Goal: Task Accomplishment & Management: Complete application form

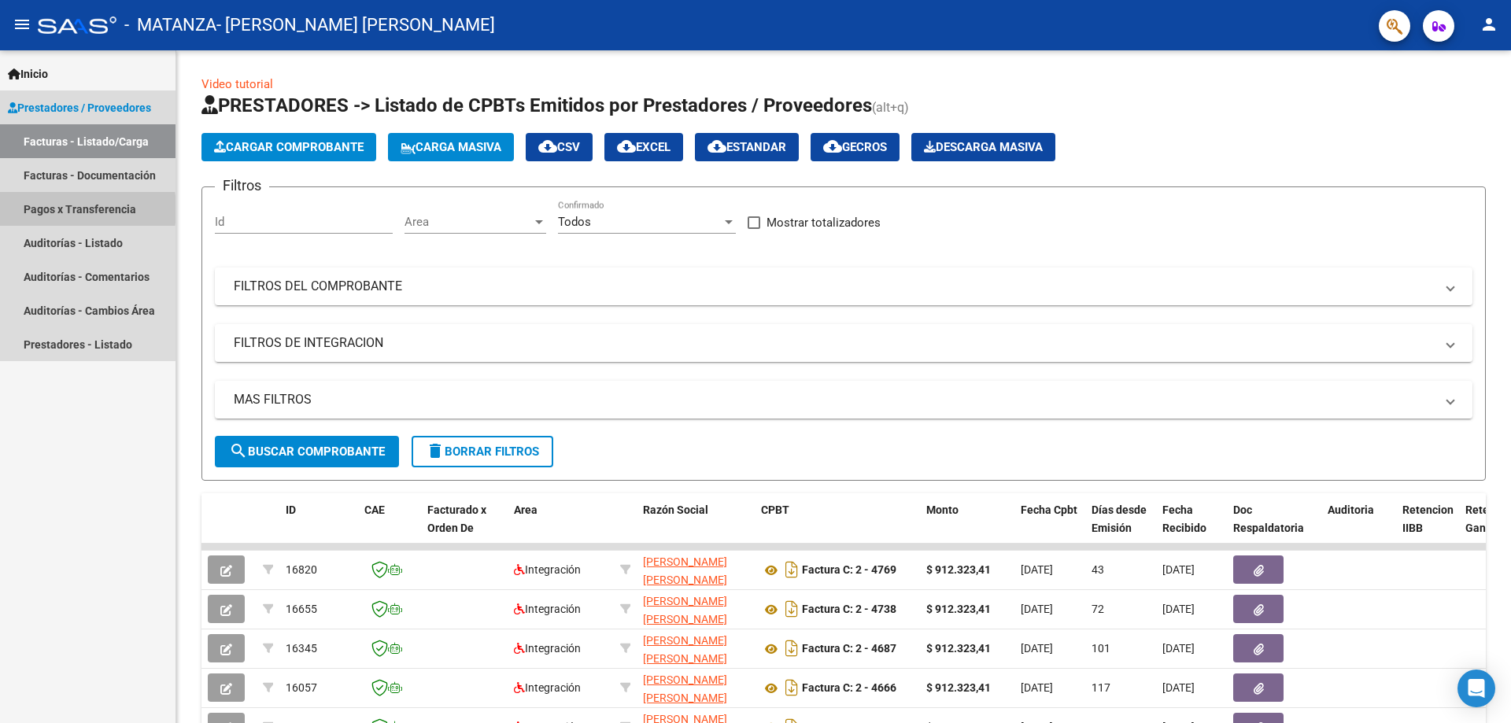
click at [46, 209] on link "Pagos x Transferencia" at bounding box center [88, 209] width 176 height 34
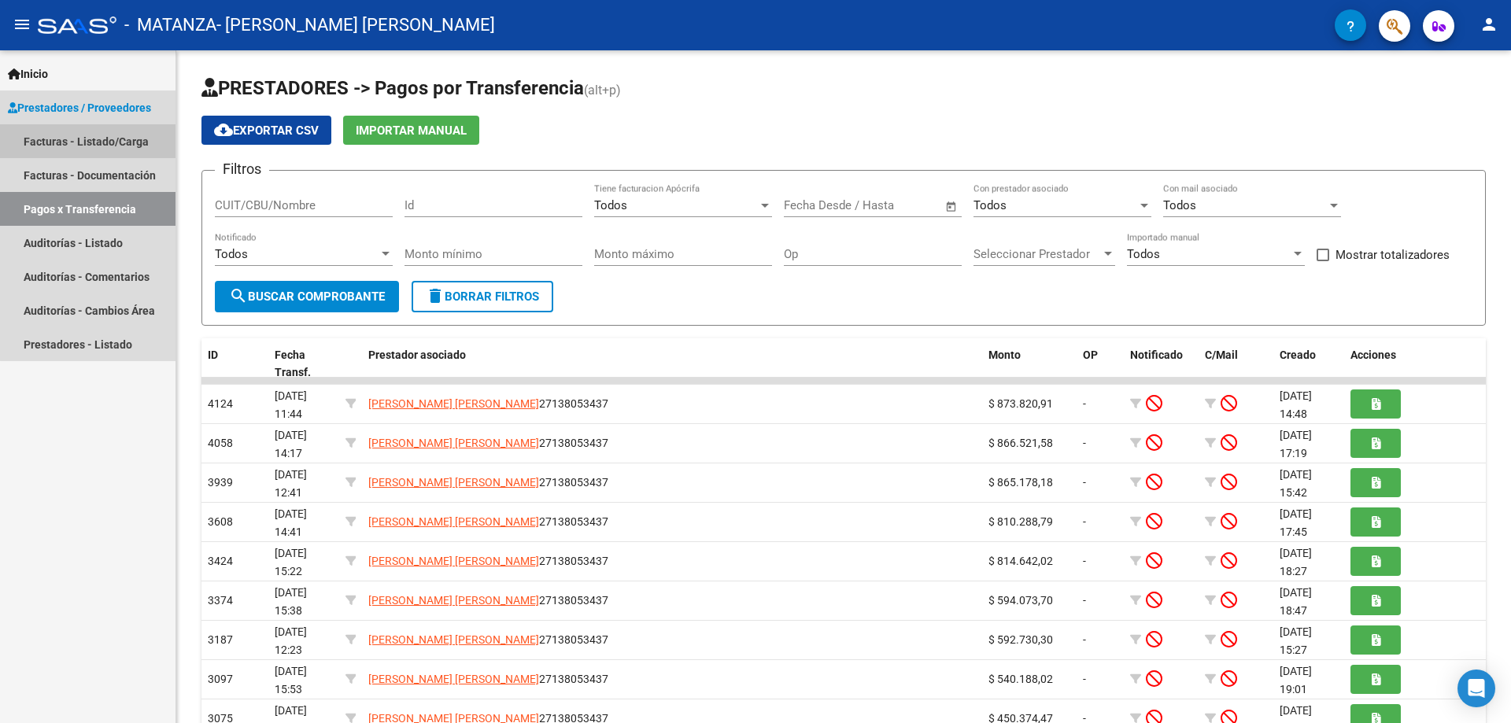
click at [100, 130] on link "Facturas - Listado/Carga" at bounding box center [88, 141] width 176 height 34
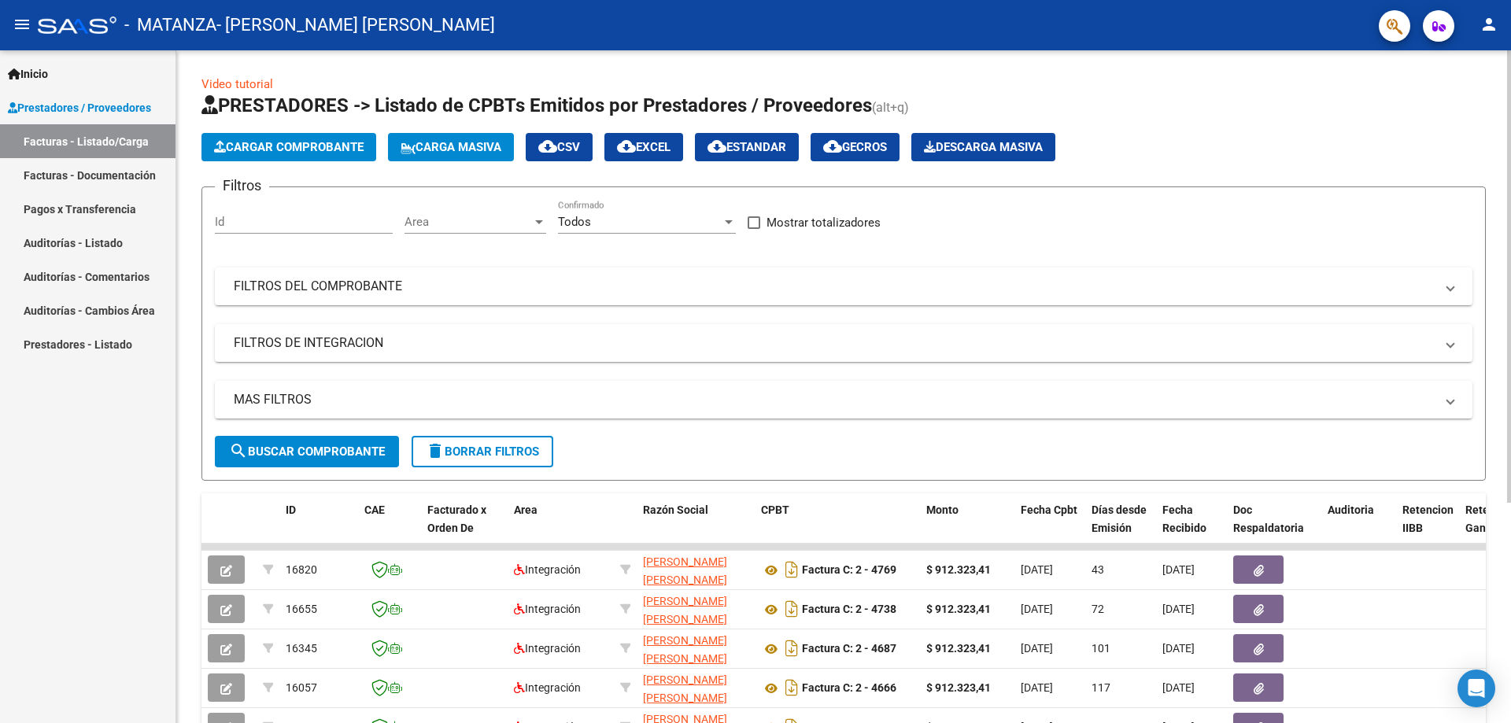
click at [324, 142] on span "Cargar Comprobante" at bounding box center [289, 147] width 150 height 14
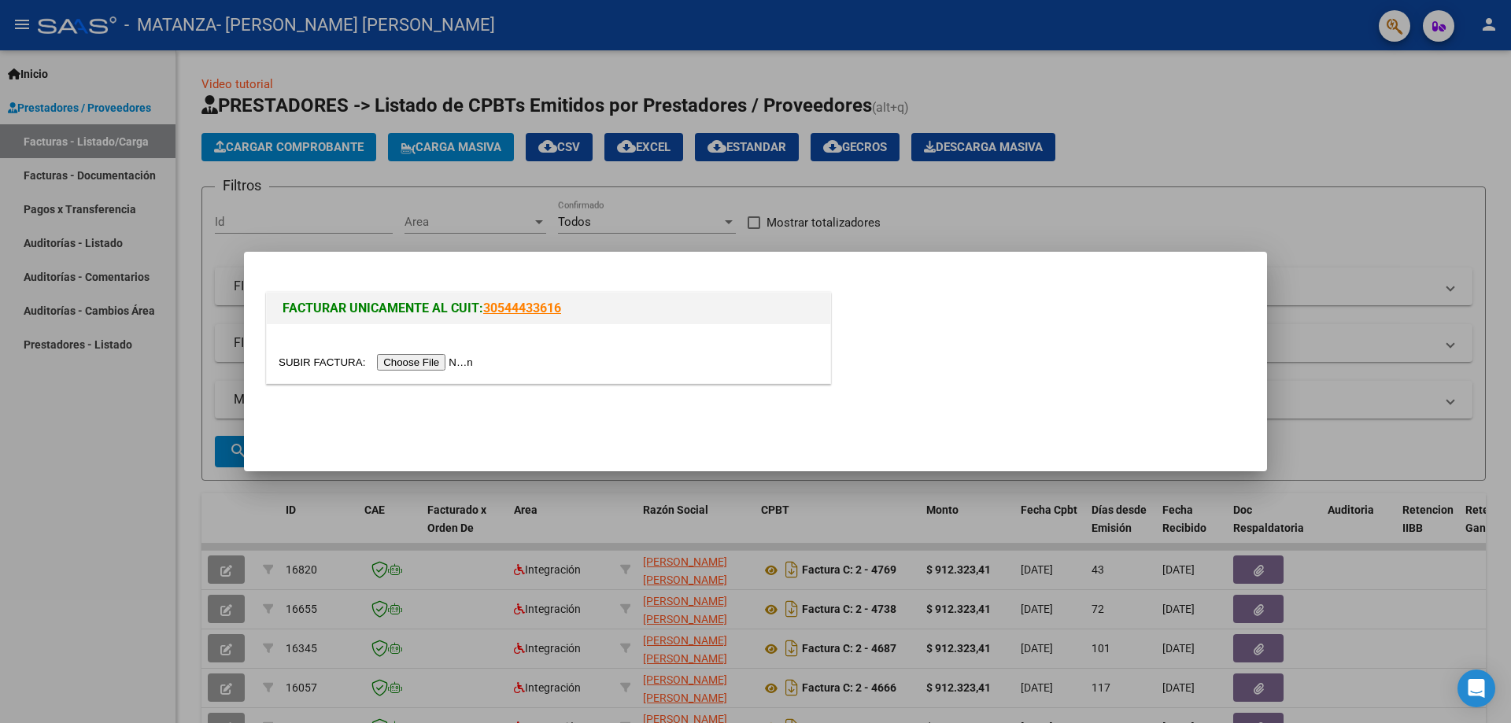
click at [453, 361] on input "file" at bounding box center [378, 362] width 199 height 17
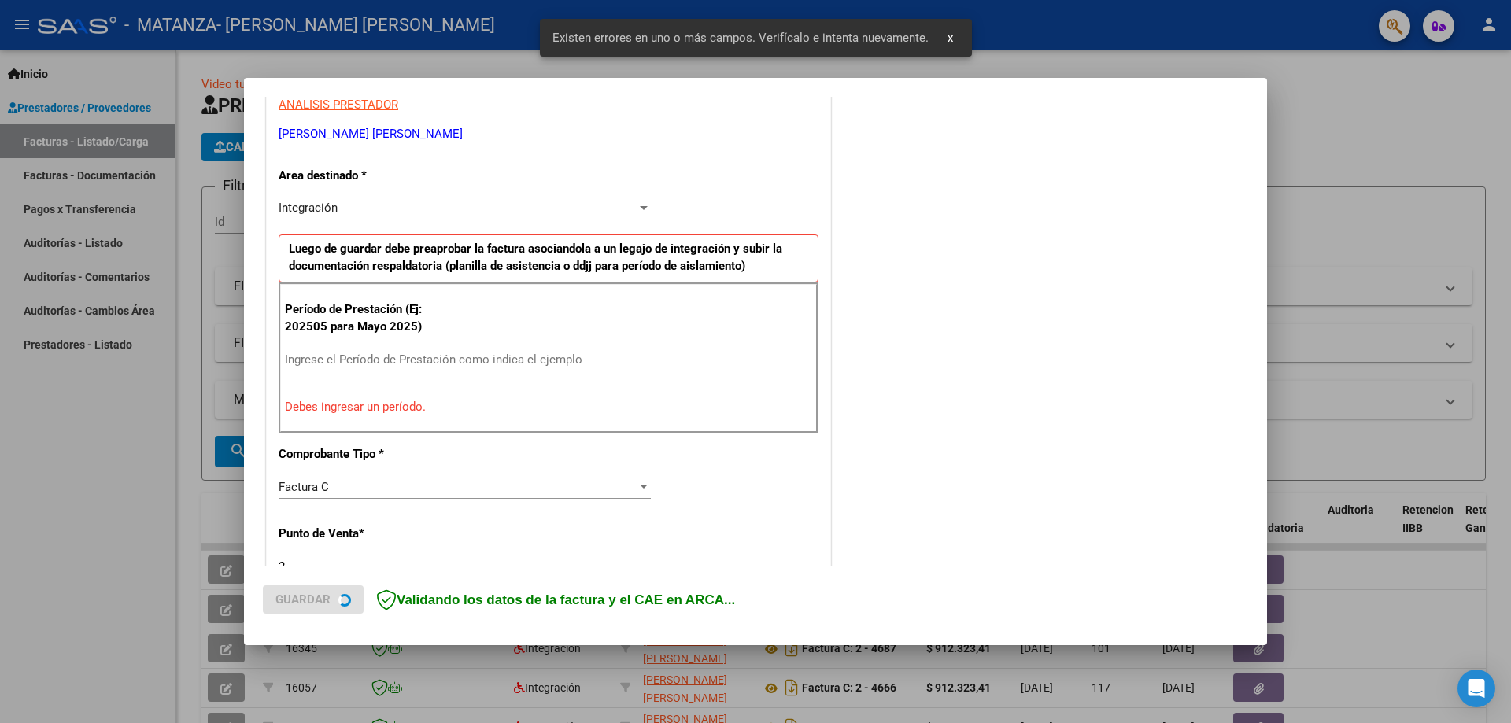
scroll to position [313, 0]
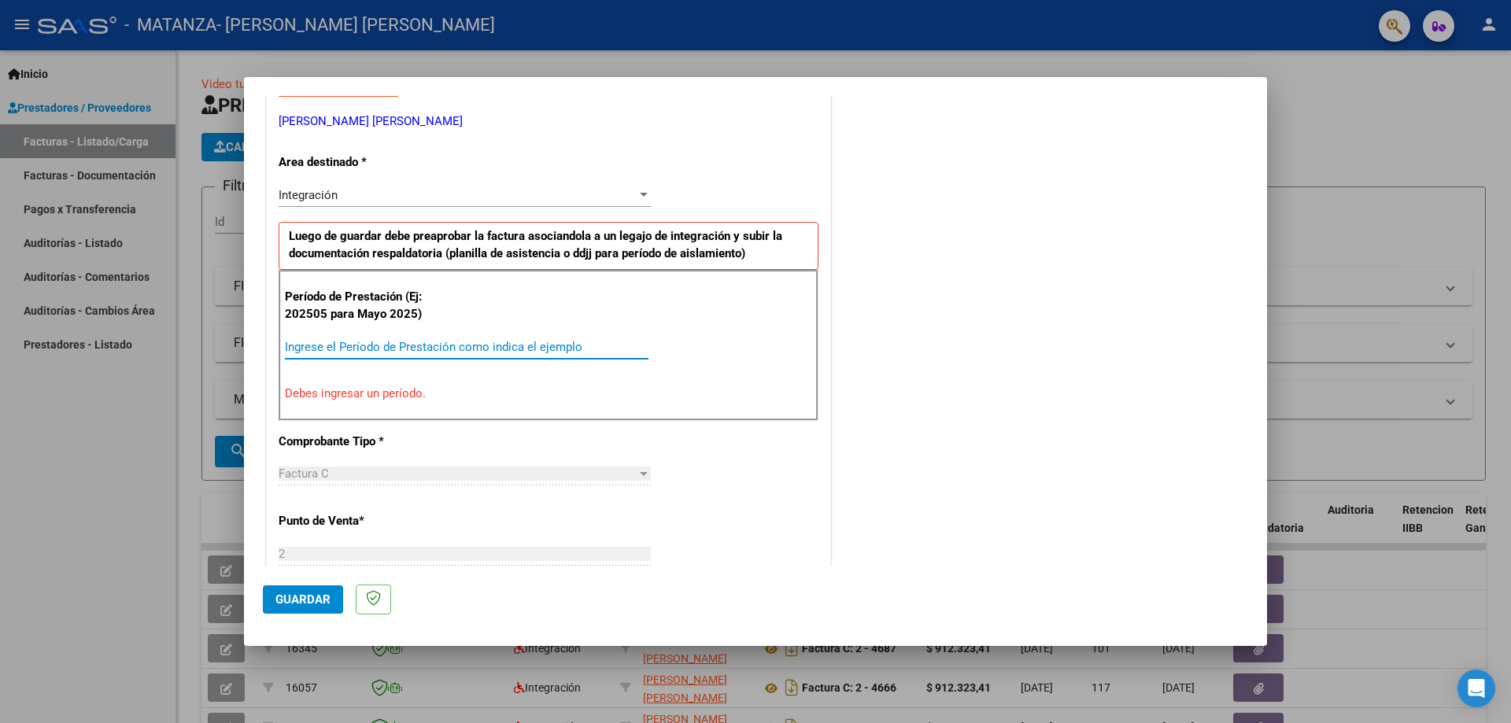
click at [409, 343] on input "Ingrese el Período de Prestación como indica el ejemplo" at bounding box center [467, 347] width 364 height 14
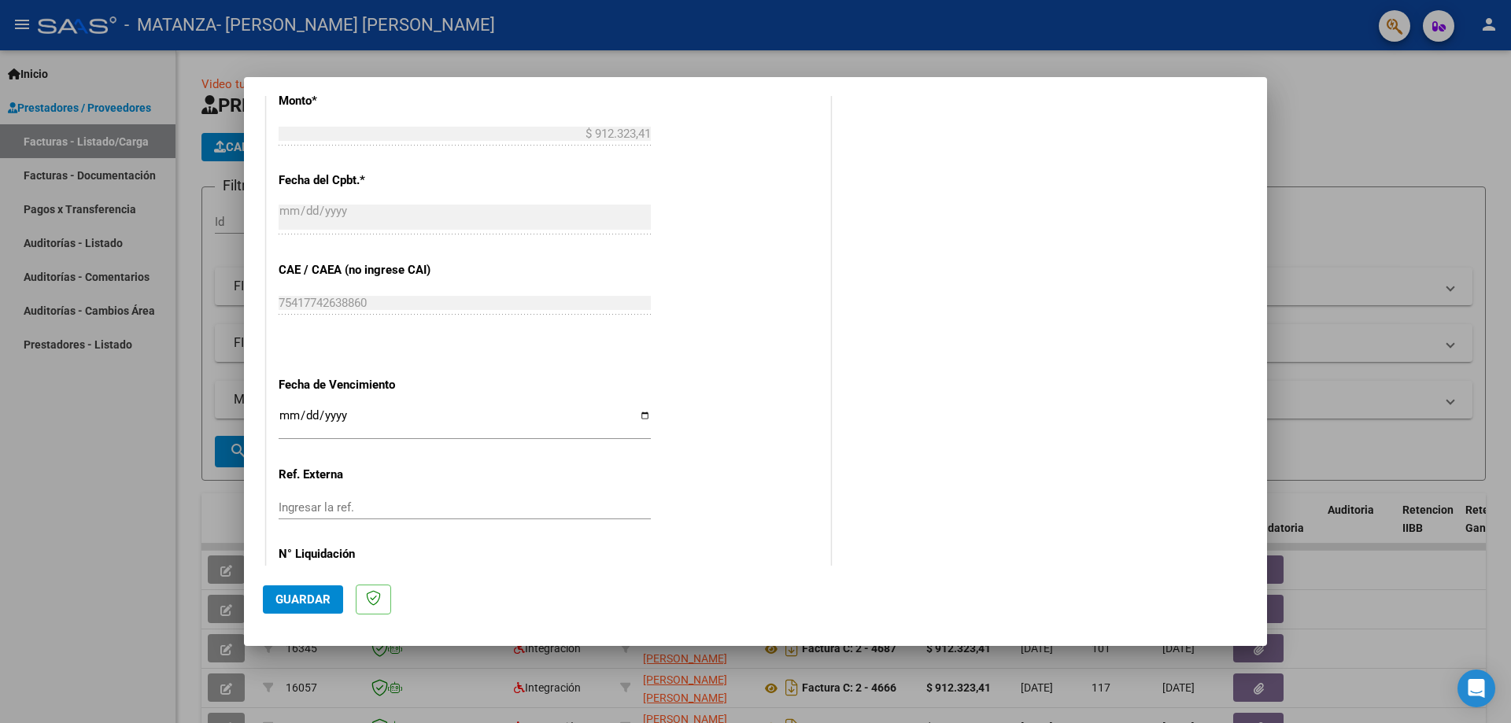
scroll to position [915, 0]
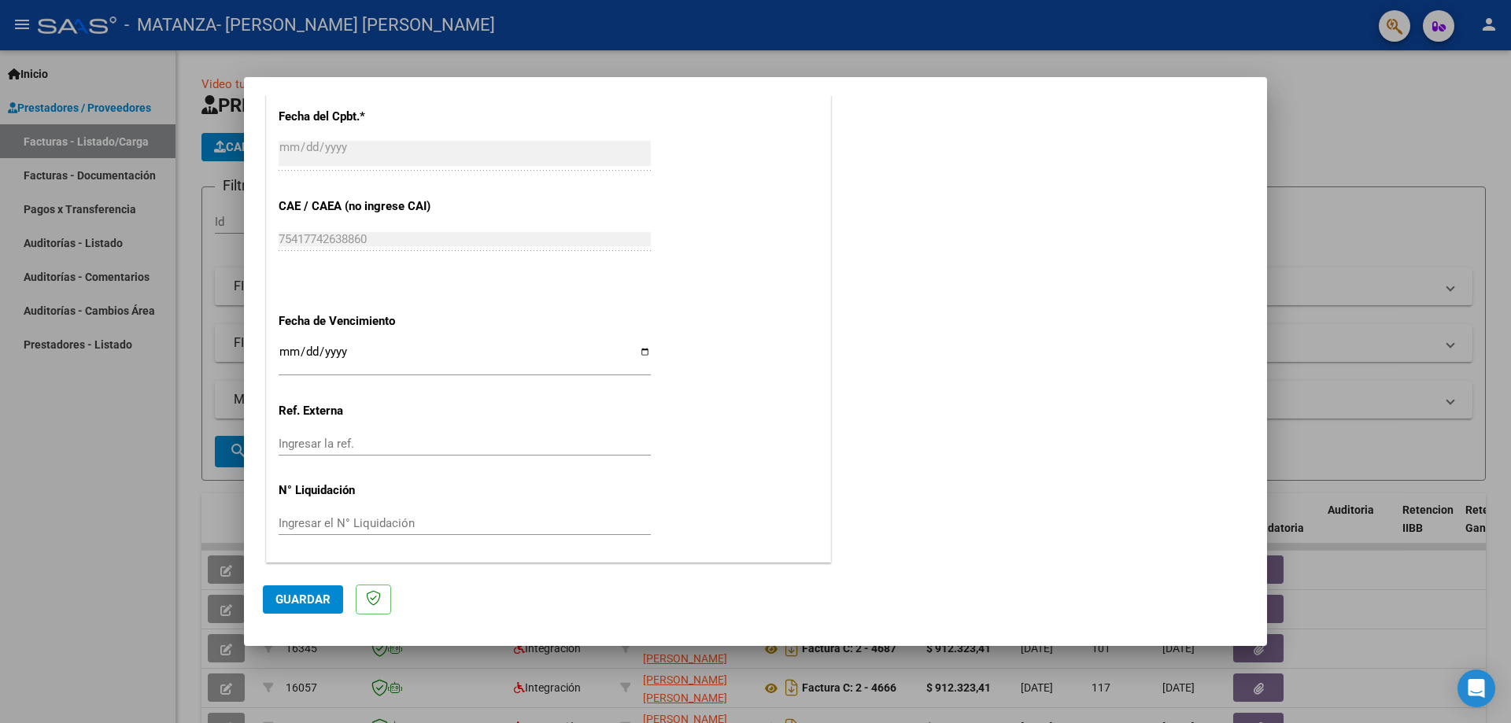
type input "202509"
click at [287, 353] on input "Ingresar la fecha" at bounding box center [465, 358] width 372 height 25
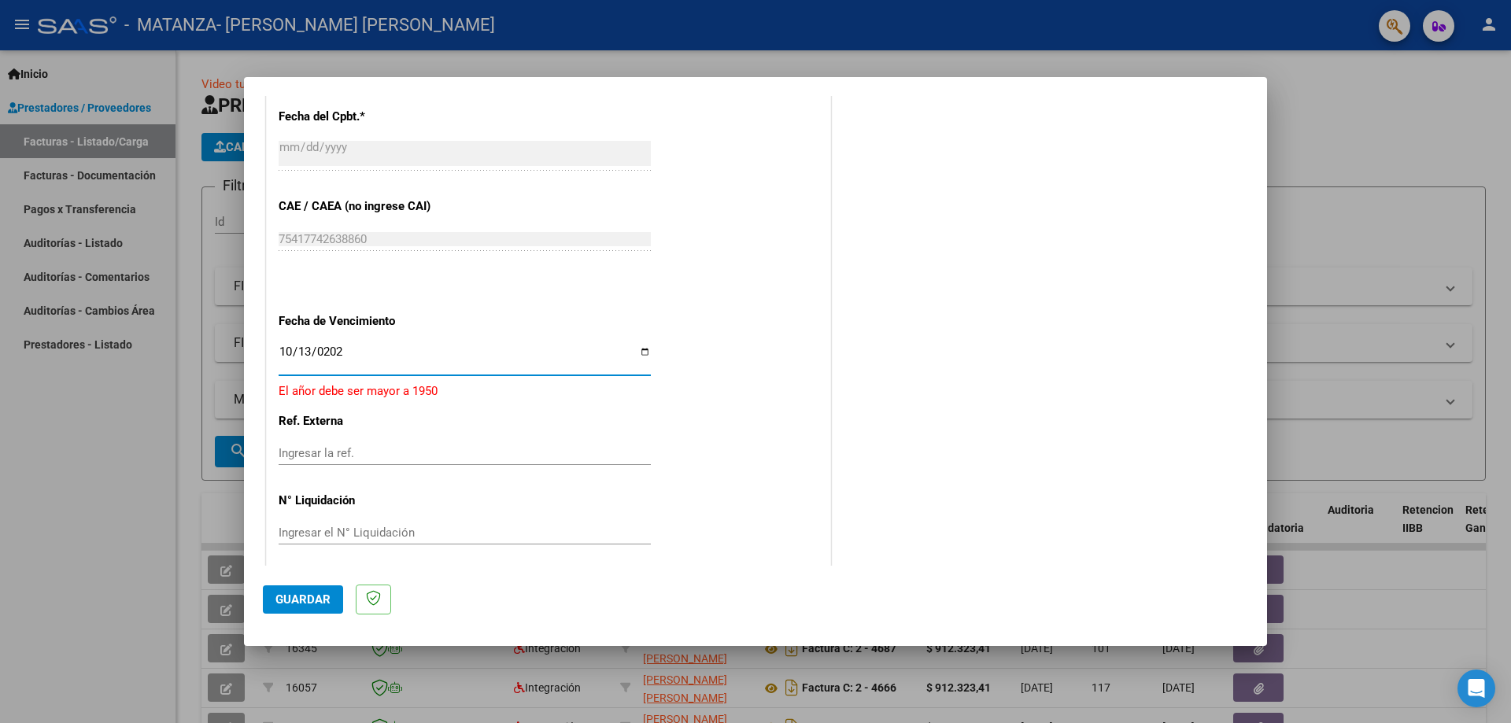
type input "[DATE]"
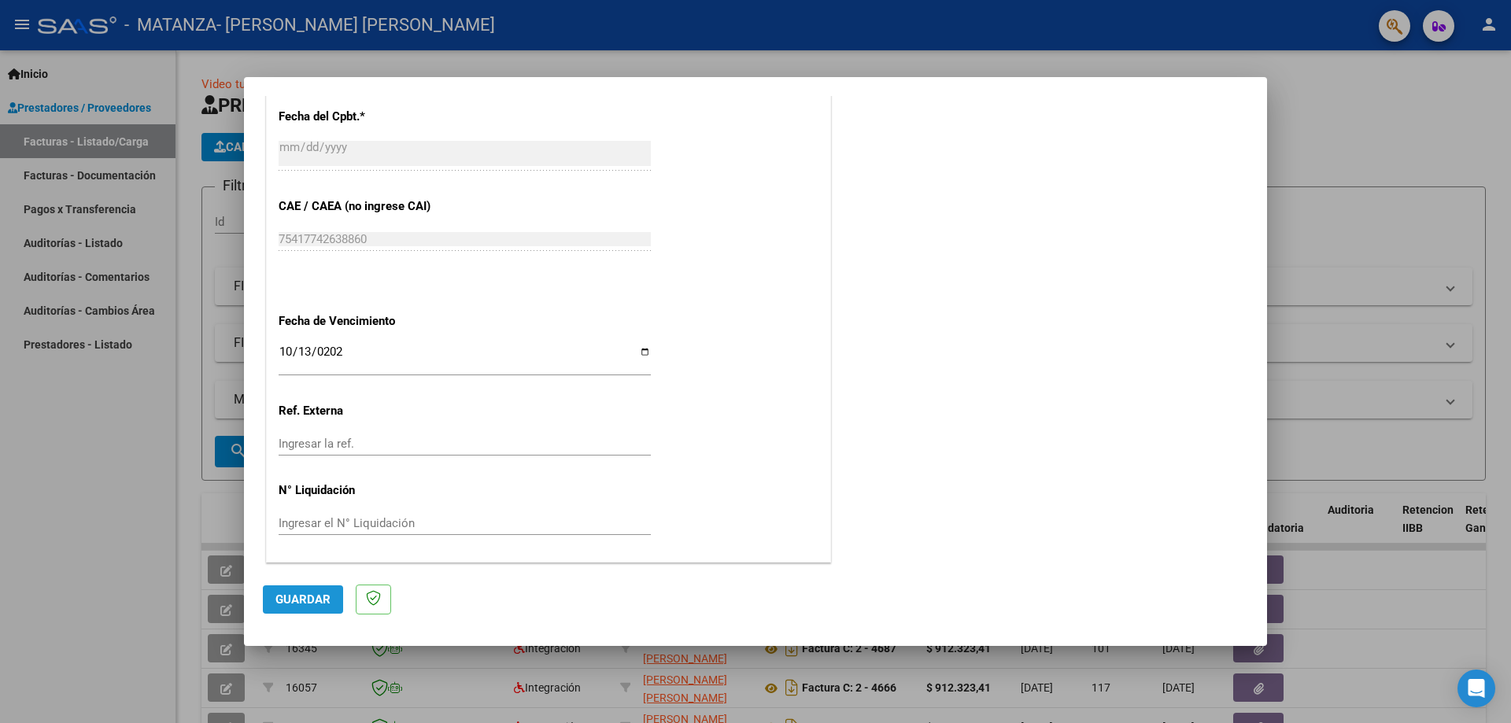
click at [298, 597] on span "Guardar" at bounding box center [302, 600] width 55 height 14
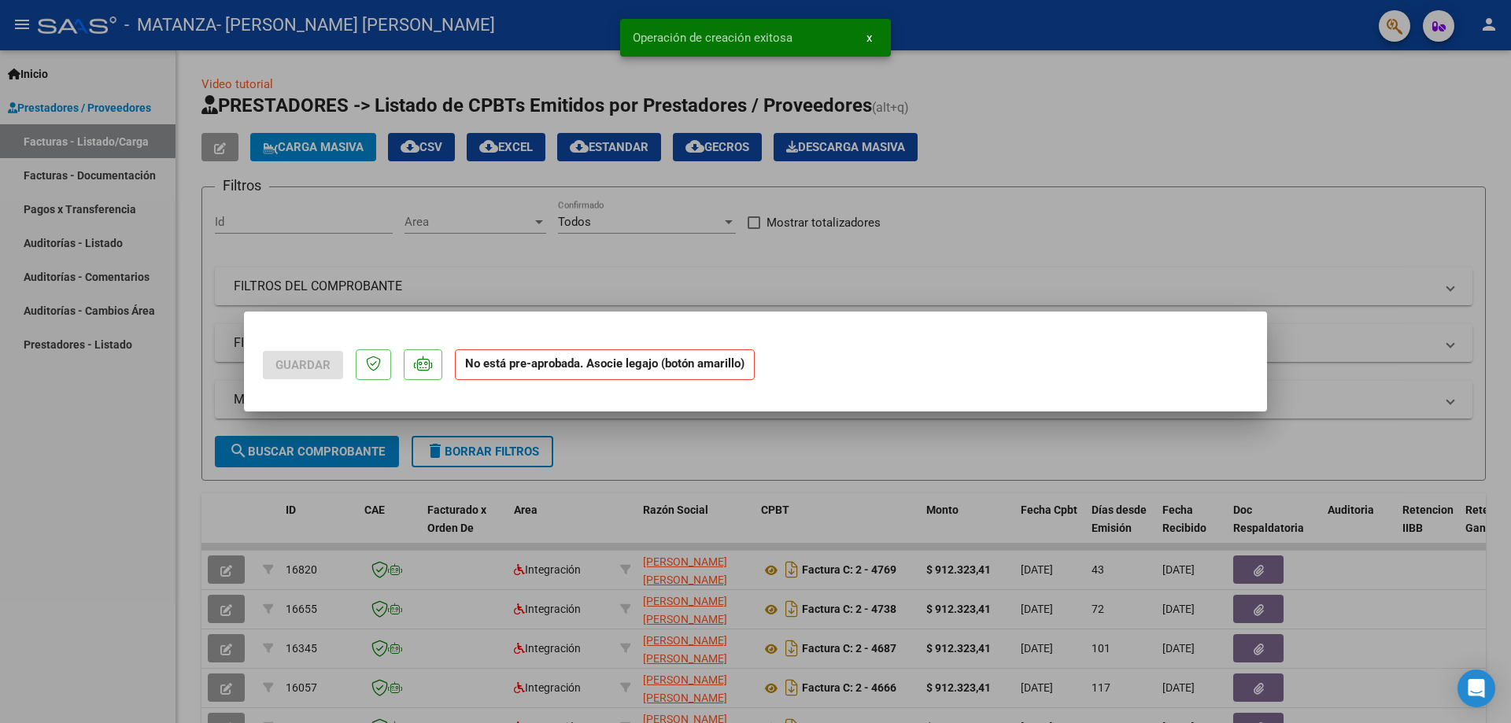
scroll to position [0, 0]
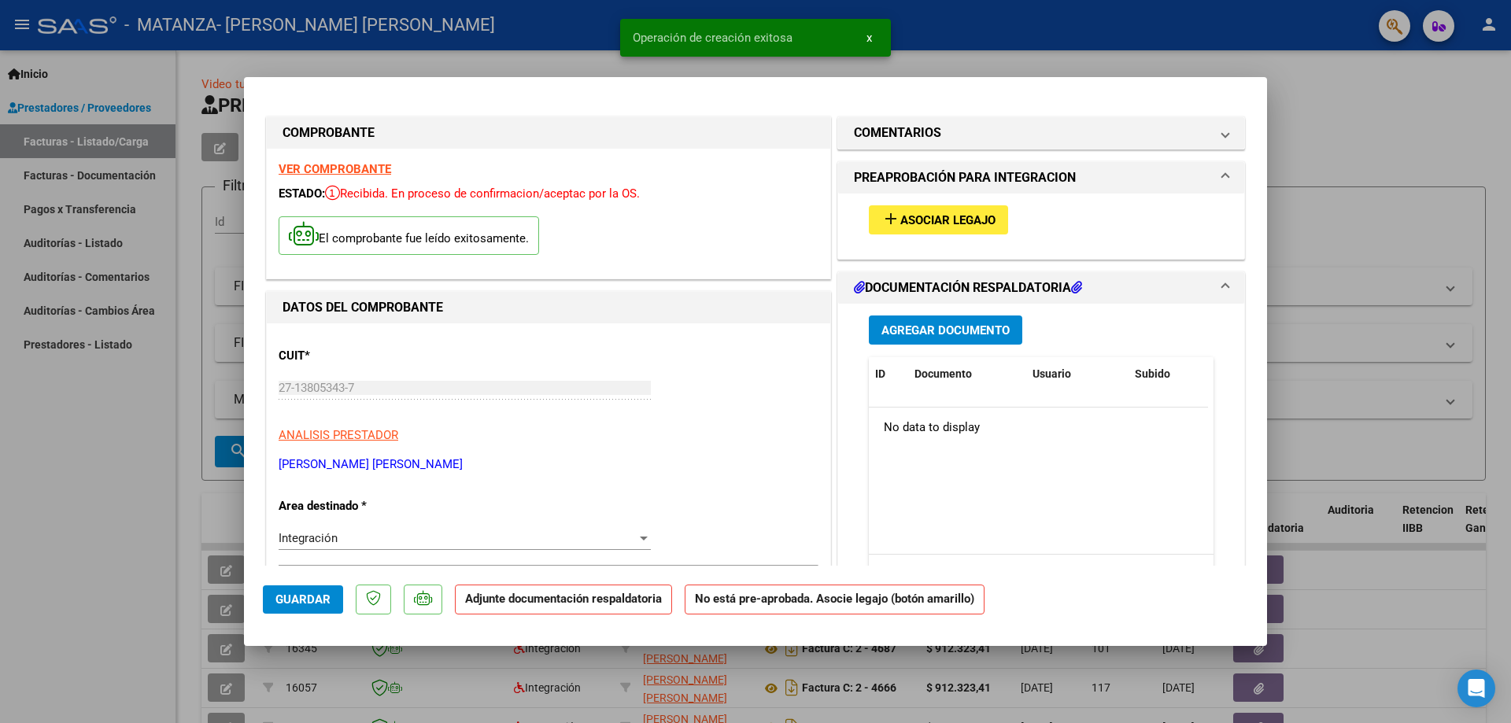
click at [932, 219] on span "Asociar Legajo" at bounding box center [947, 220] width 95 height 14
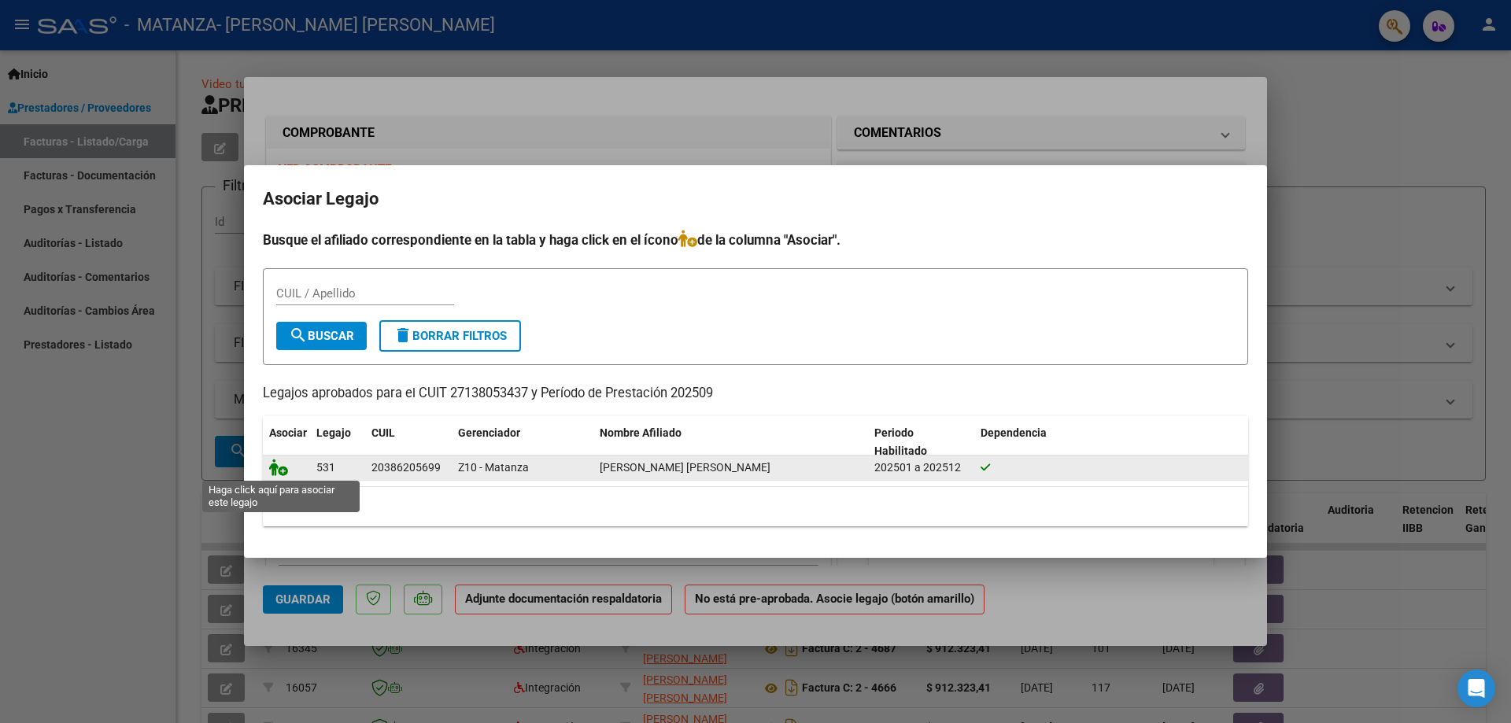
click at [279, 470] on icon at bounding box center [278, 467] width 19 height 17
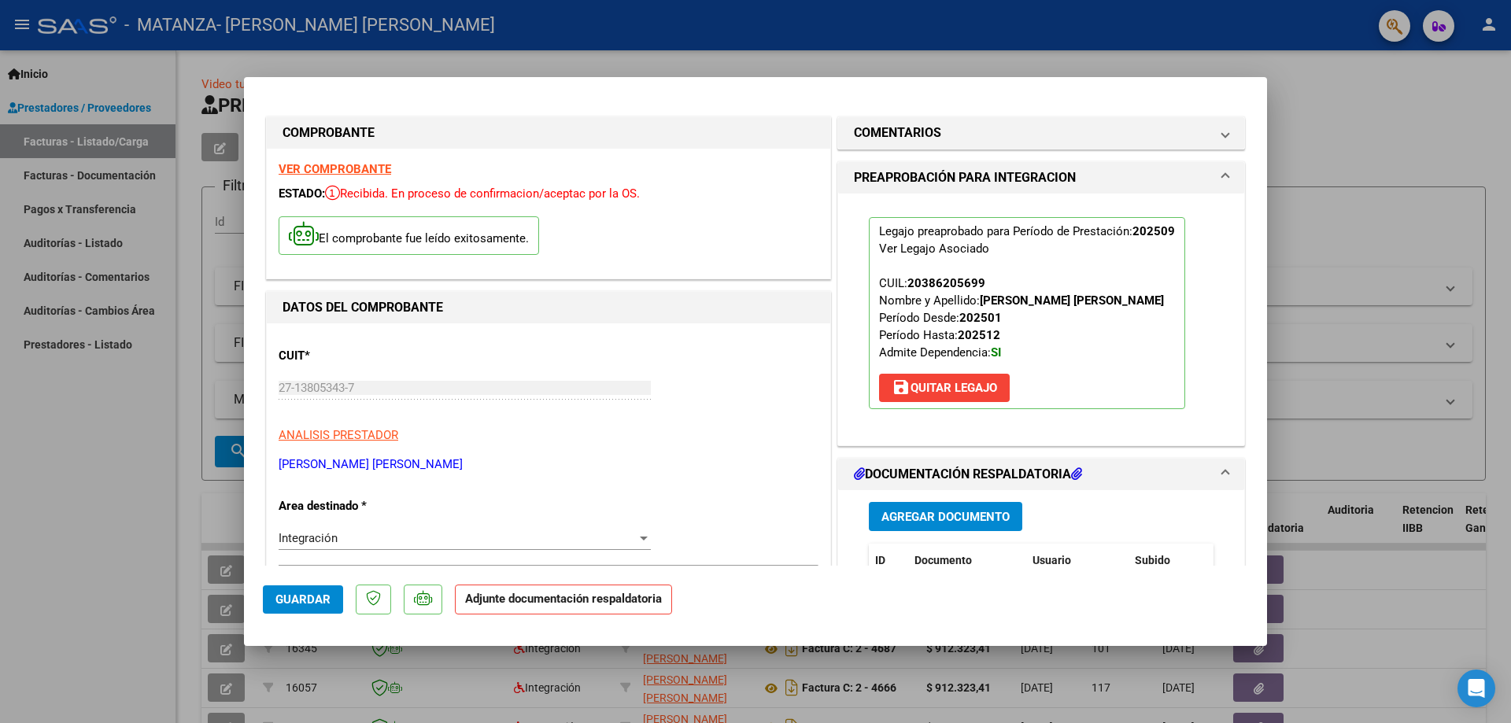
scroll to position [394, 0]
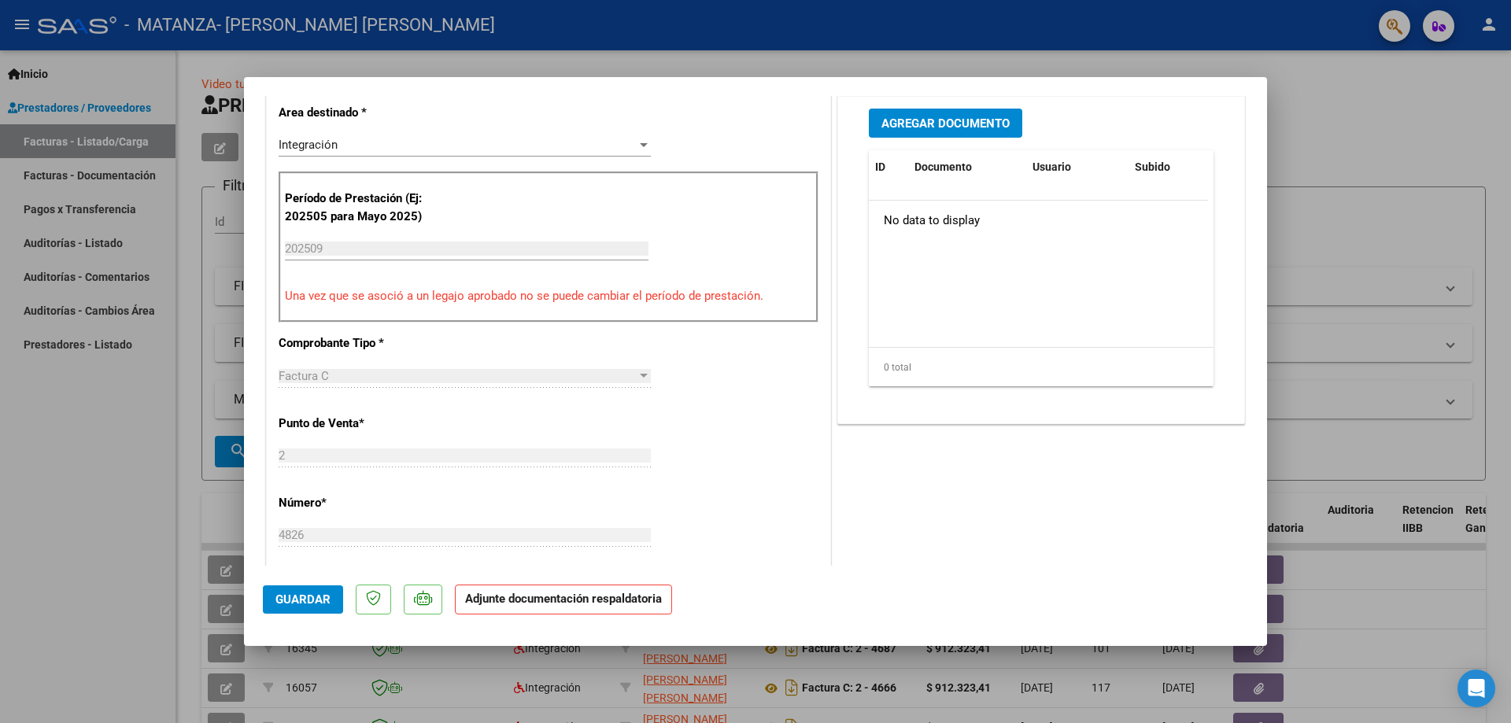
click at [962, 128] on span "Agregar Documento" at bounding box center [946, 123] width 128 height 14
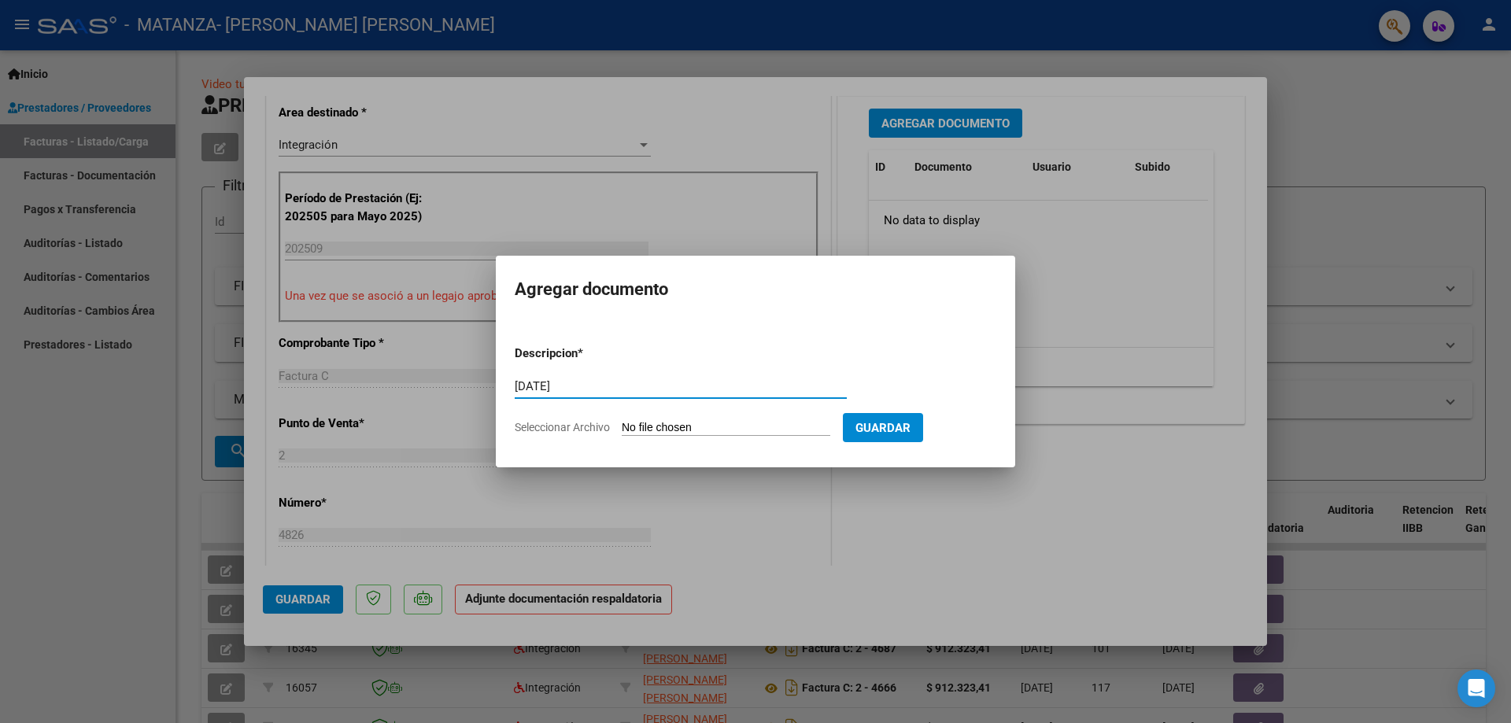
type input "[DATE]"
click at [658, 423] on input "Seleccionar Archivo" at bounding box center [726, 428] width 209 height 15
type input "C:\fakepath\doc [PERSON_NAME] [DATE].pdf"
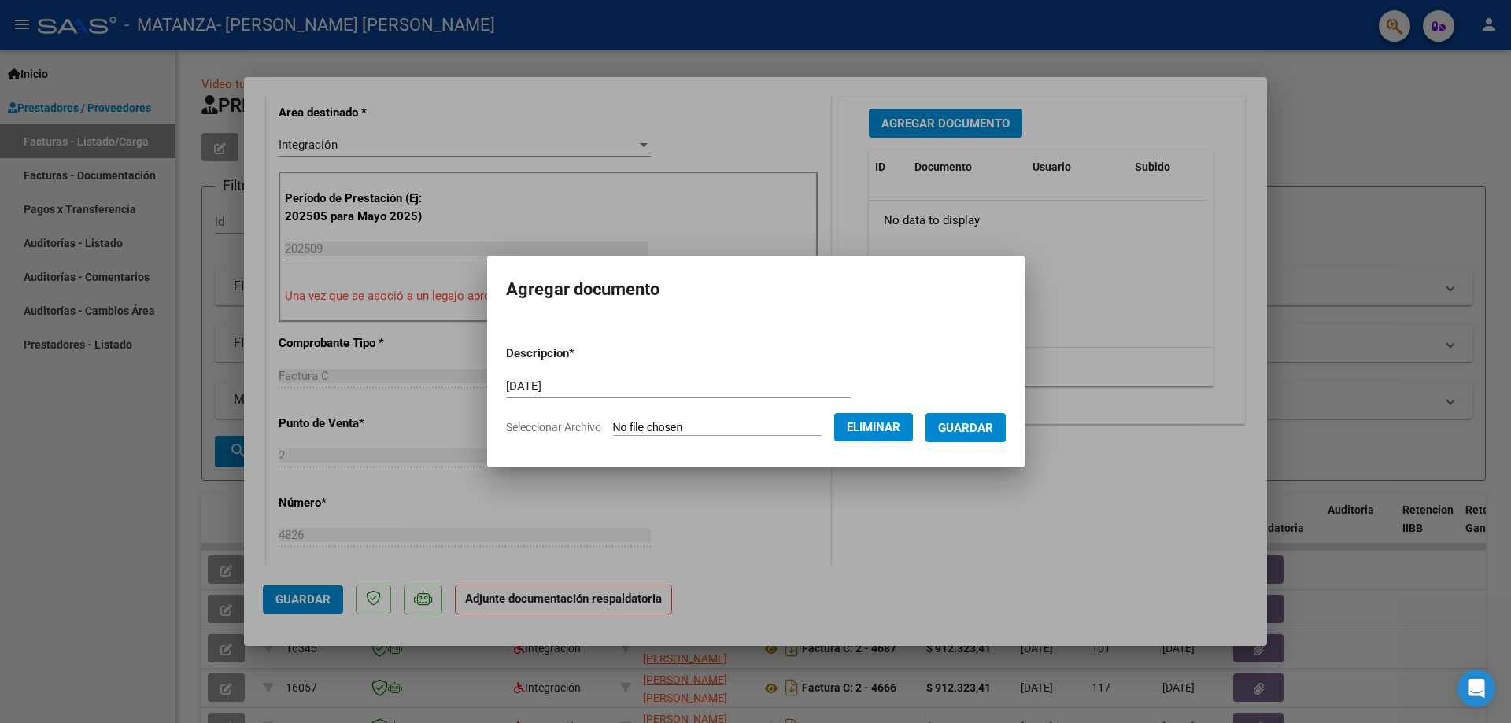
click at [970, 423] on span "Guardar" at bounding box center [965, 428] width 55 height 14
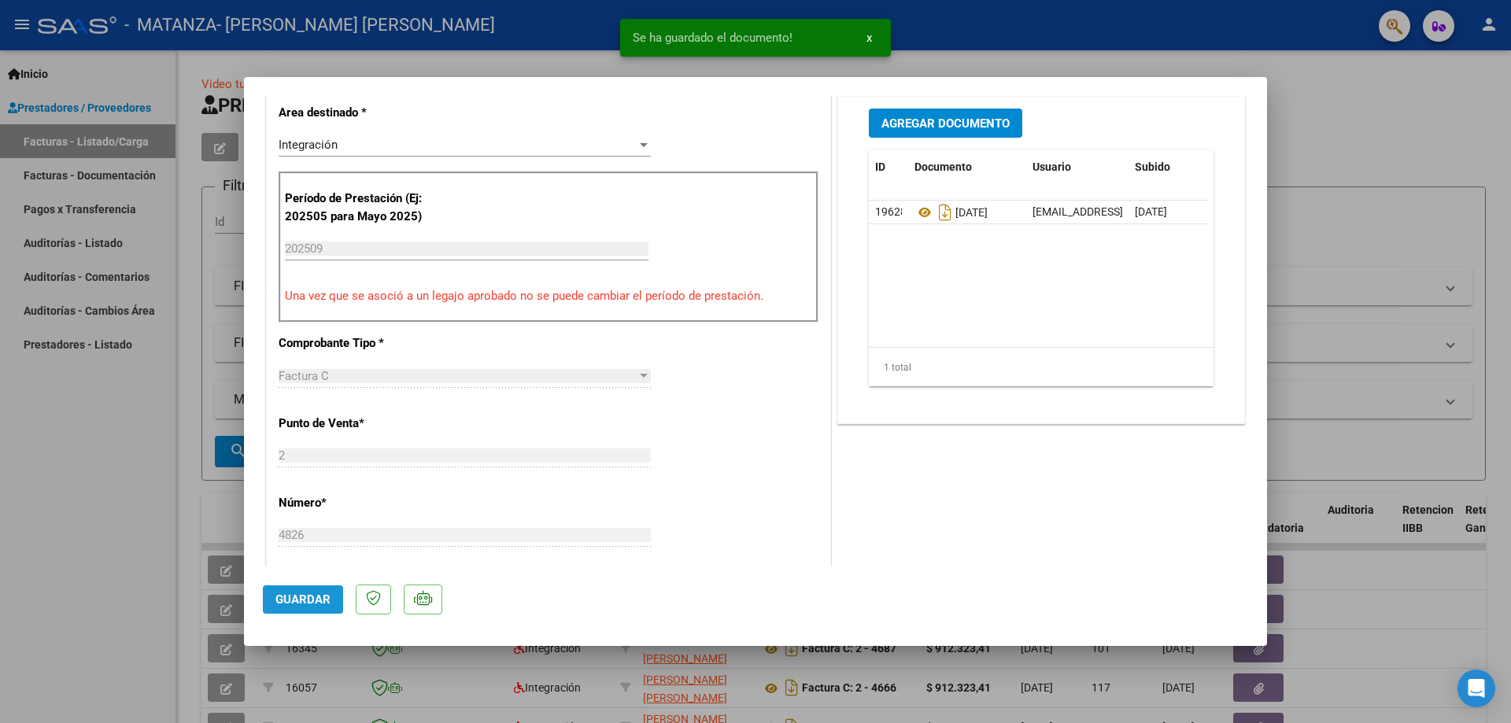
click at [287, 595] on span "Guardar" at bounding box center [302, 600] width 55 height 14
click at [973, 58] on div at bounding box center [755, 361] width 1511 height 723
type input "$ 0,00"
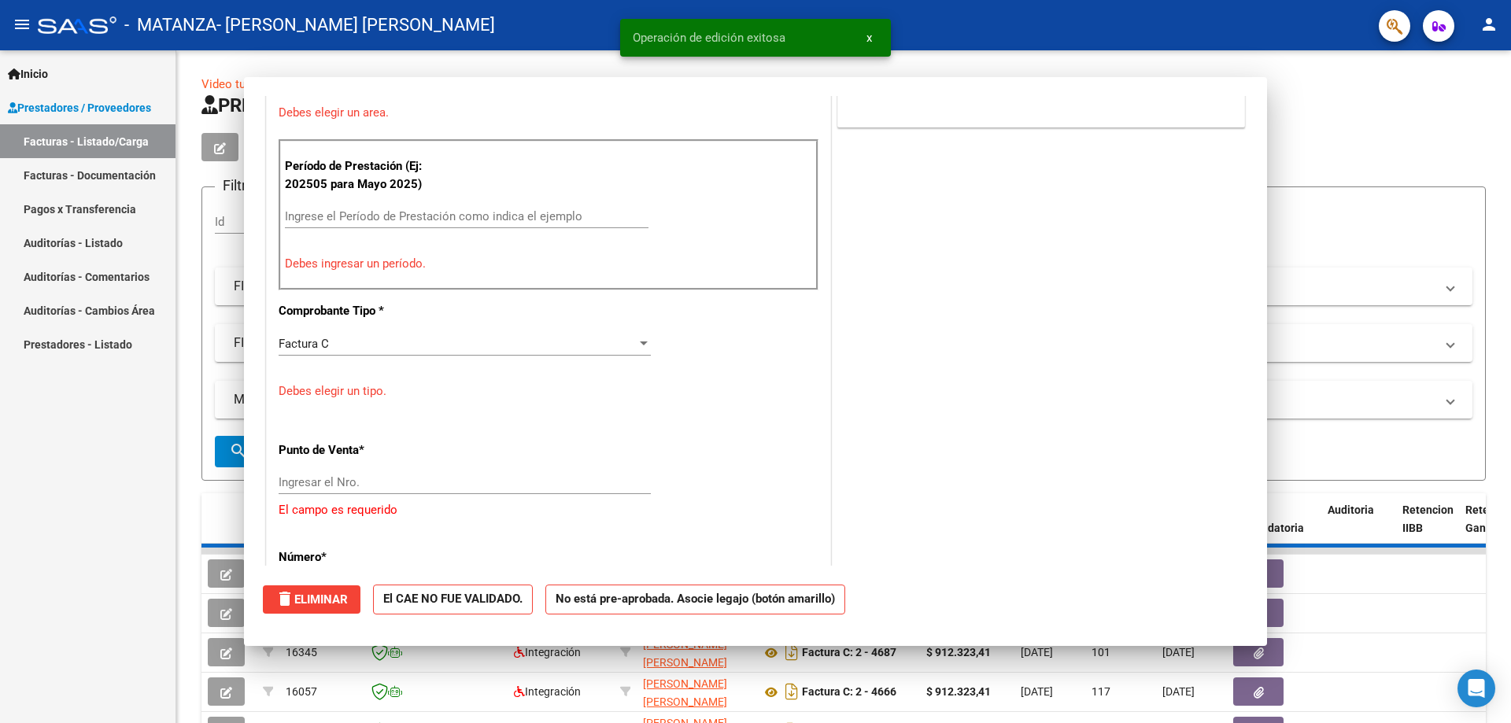
scroll to position [326, 0]
